Goal: Find specific page/section: Find specific page/section

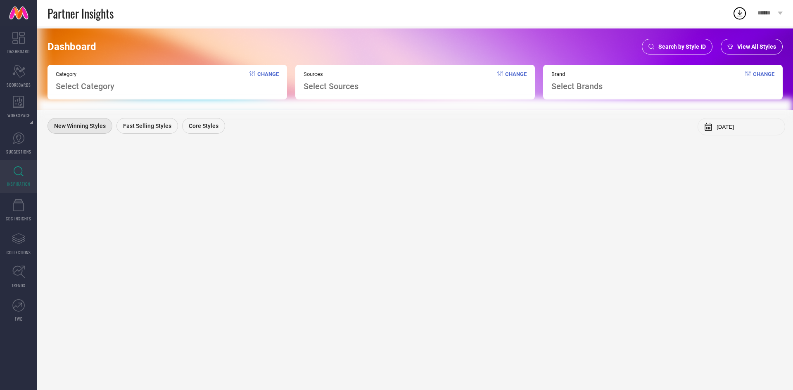
click at [665, 43] on div "Search by Style ID" at bounding box center [677, 47] width 71 height 16
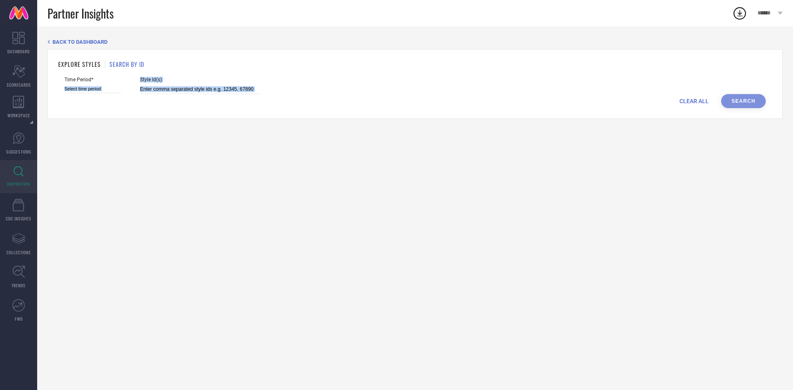
drag, startPoint x: 98, startPoint y: 96, endPoint x: 97, endPoint y: 92, distance: 4.2
click at [97, 92] on form "Time Period* Style Id(s) CLEAR ALL Search" at bounding box center [415, 92] width 714 height 31
select select "8"
select select "2025"
select select "9"
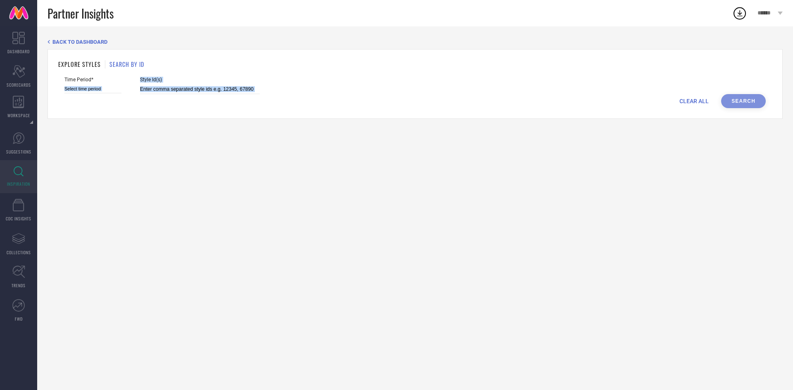
select select "2025"
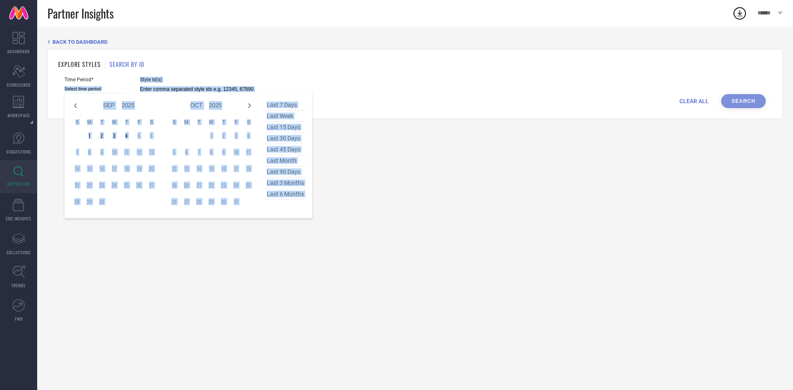
click at [97, 92] on input at bounding box center [92, 89] width 57 height 9
click at [294, 178] on span "last 90 days" at bounding box center [285, 171] width 41 height 11
type input "[DATE] to [DATE]"
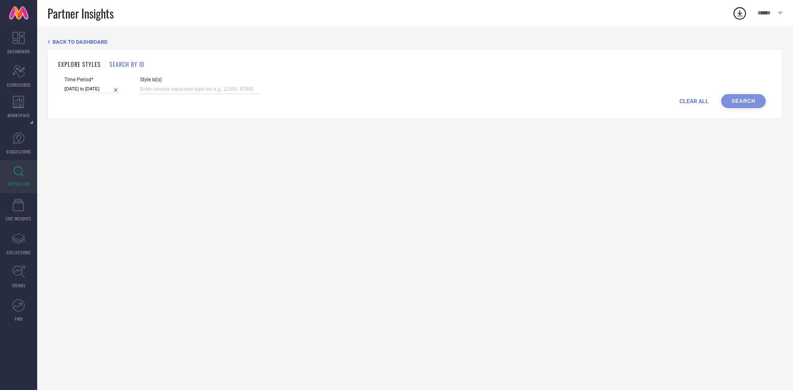
click at [216, 85] on input at bounding box center [200, 89] width 120 height 9
paste input "30884673 30884679 30884674 31123036 30884670 29920551 30036574 30036573 3088467…"
type input "30884673 30884679 30884674 31123036 30884670 29920551 30036574 30036573 3088467…"
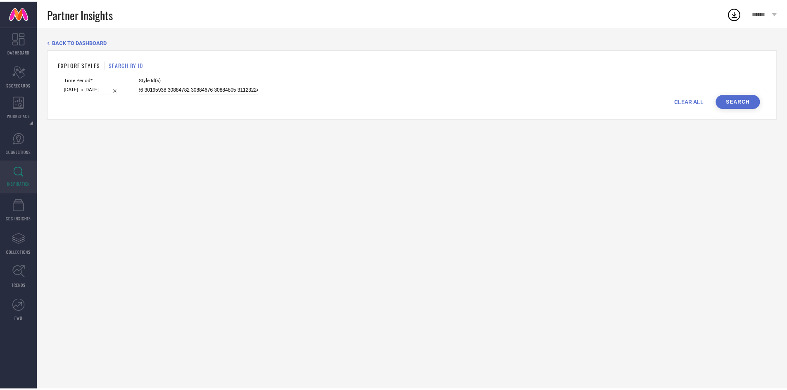
scroll to position [0, 0]
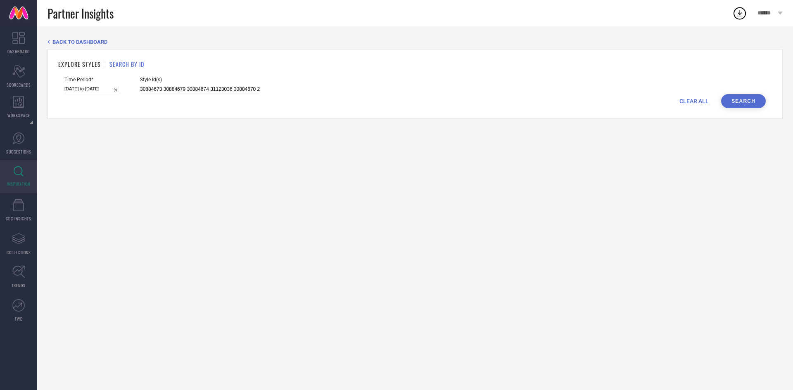
click at [741, 107] on button "Search" at bounding box center [743, 101] width 45 height 14
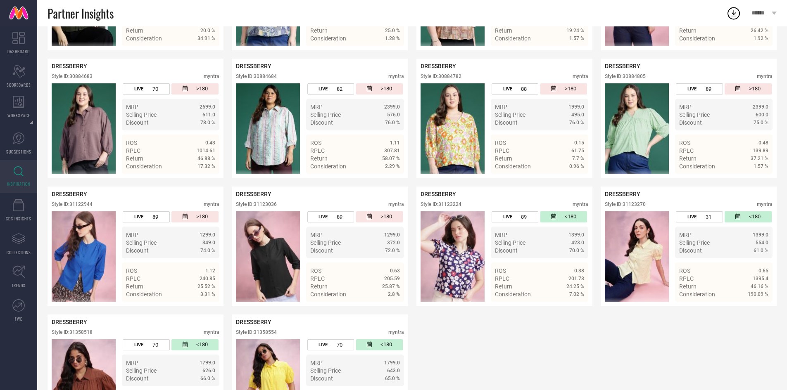
scroll to position [842, 0]
